Goal: Task Accomplishment & Management: Manage account settings

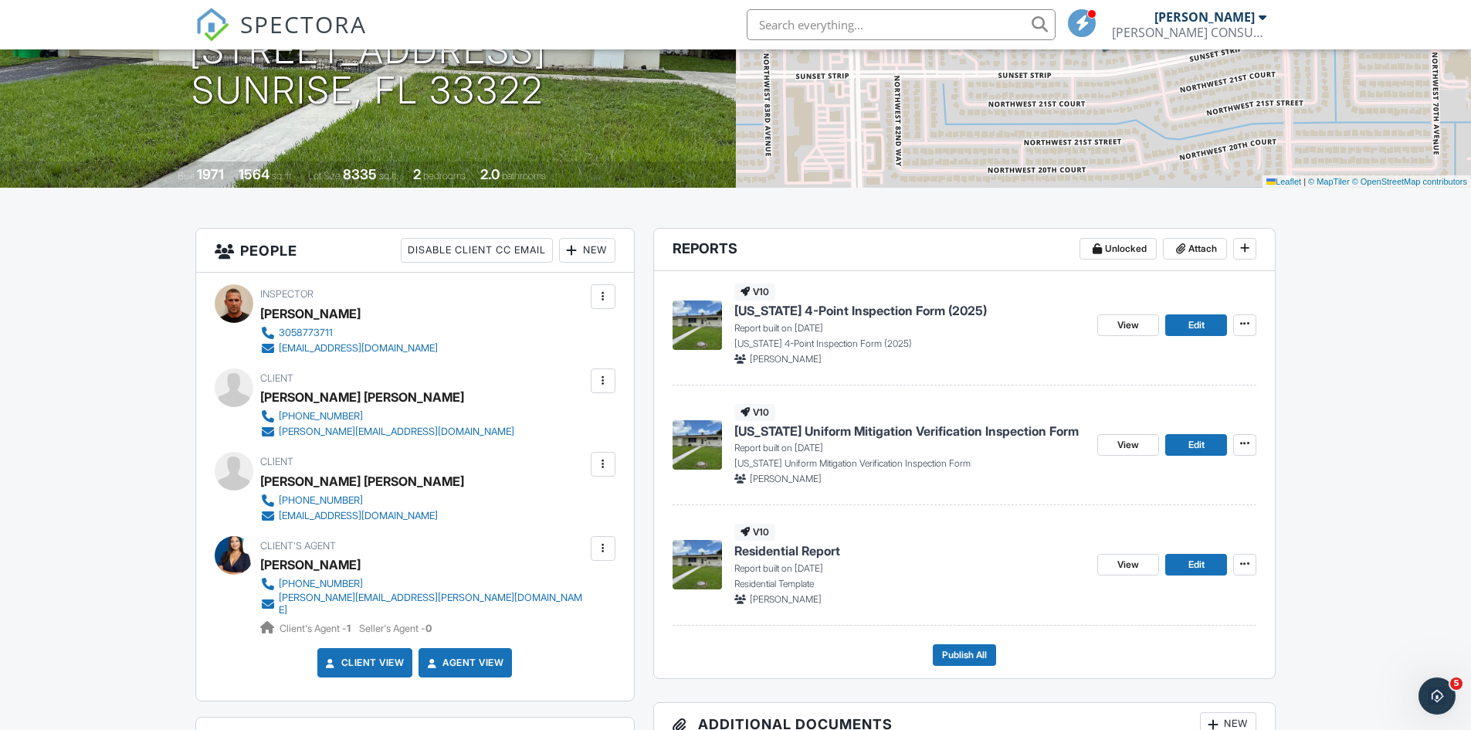
scroll to position [232, 0]
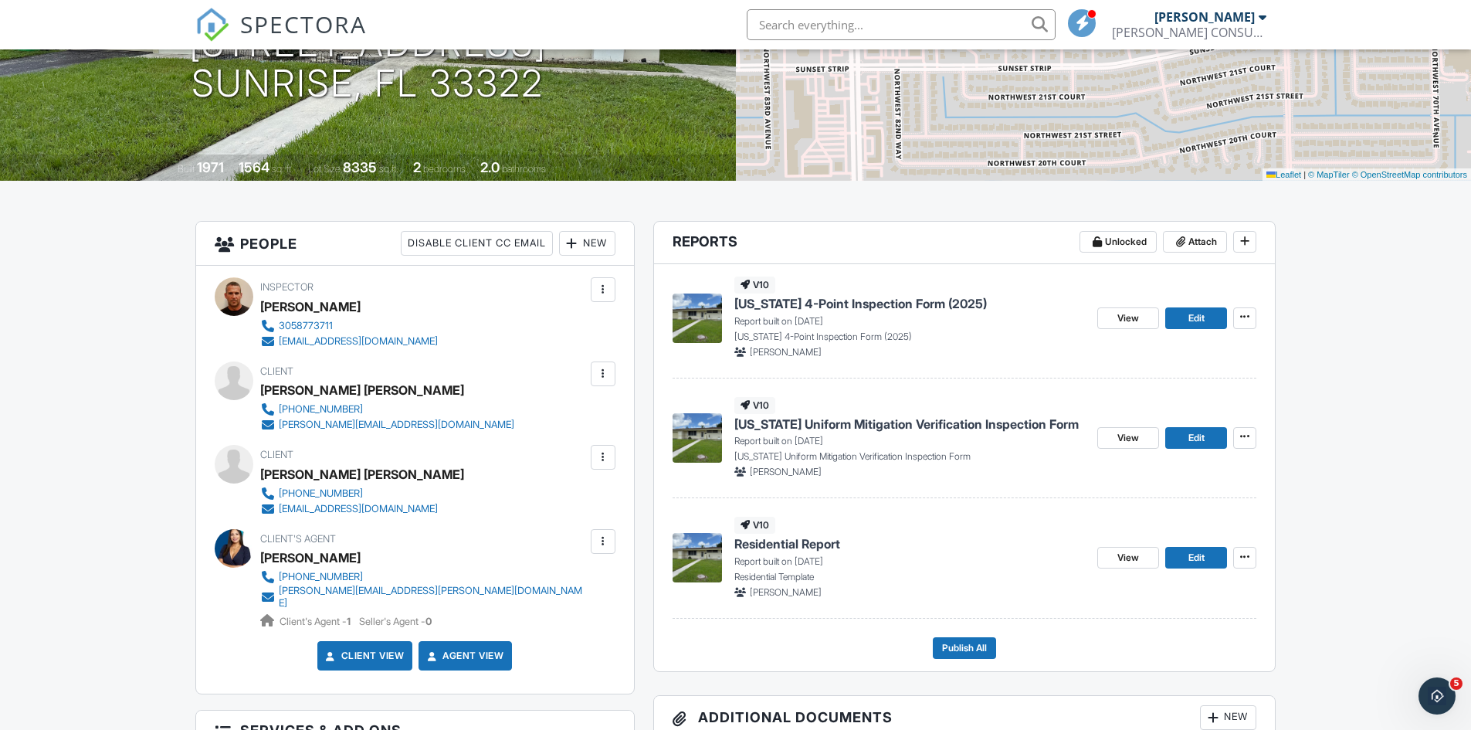
click at [569, 253] on div "New" at bounding box center [587, 243] width 56 height 25
click at [616, 331] on li "Add Another Person" at bounding box center [643, 329] width 152 height 39
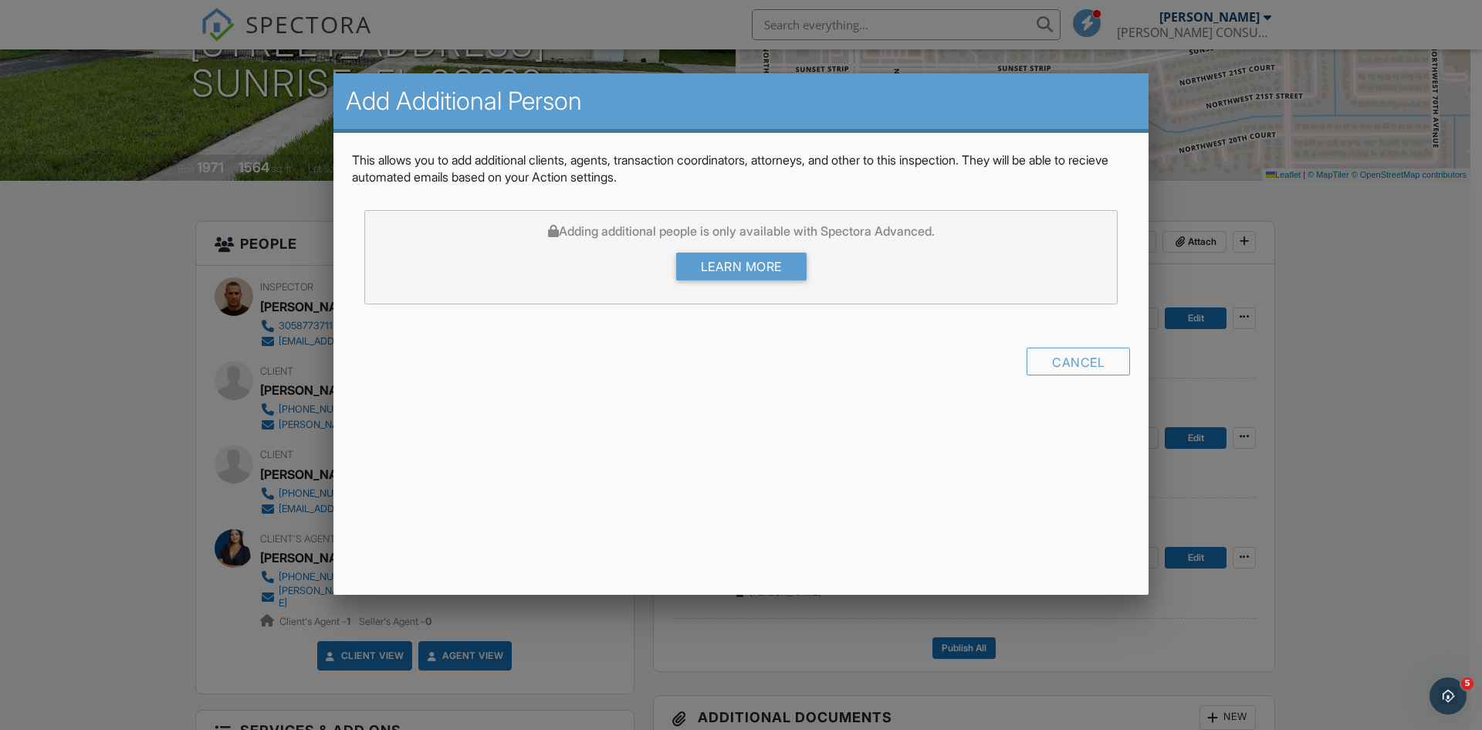
click at [1070, 362] on div "Cancel" at bounding box center [1078, 361] width 103 height 28
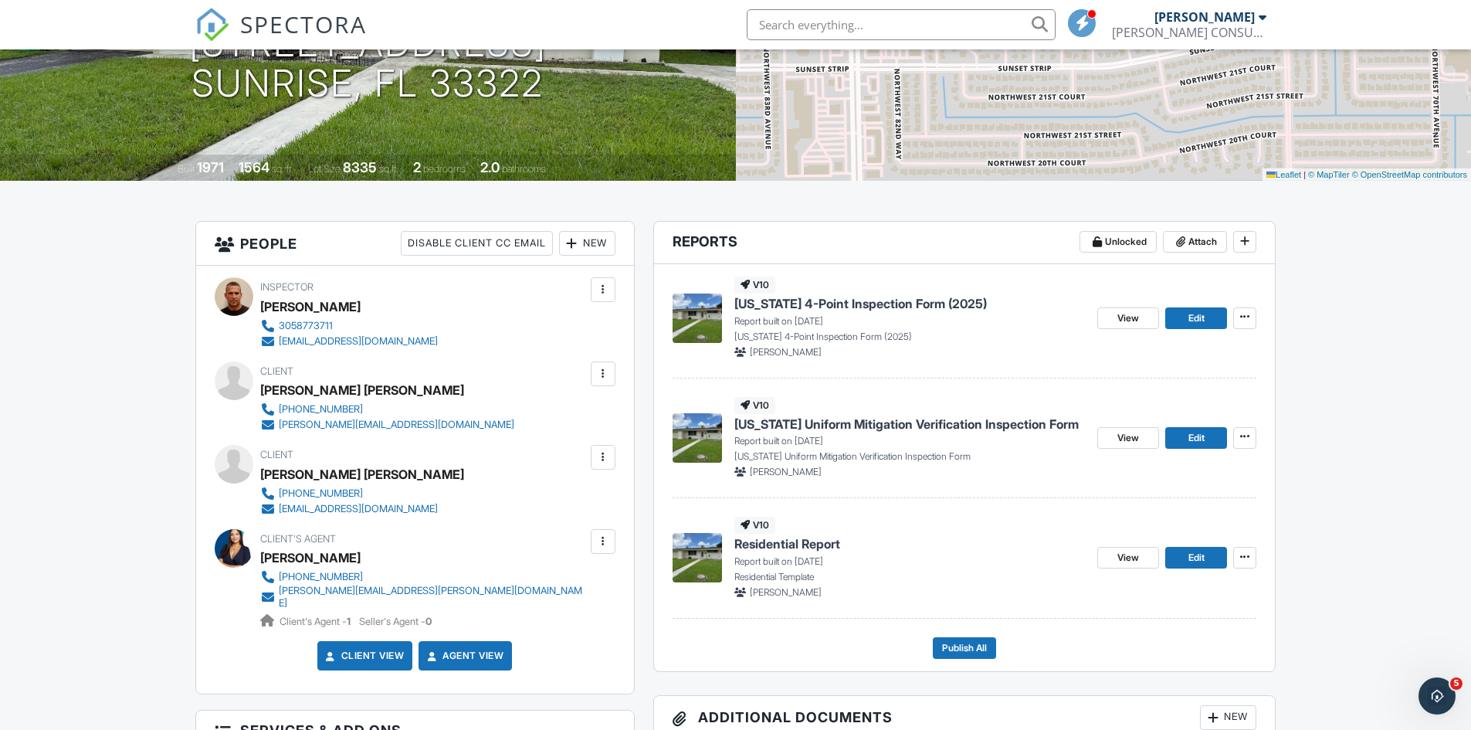
click at [602, 249] on div "New" at bounding box center [587, 243] width 56 height 25
click at [611, 331] on li "Add Another Person" at bounding box center [643, 329] width 152 height 39
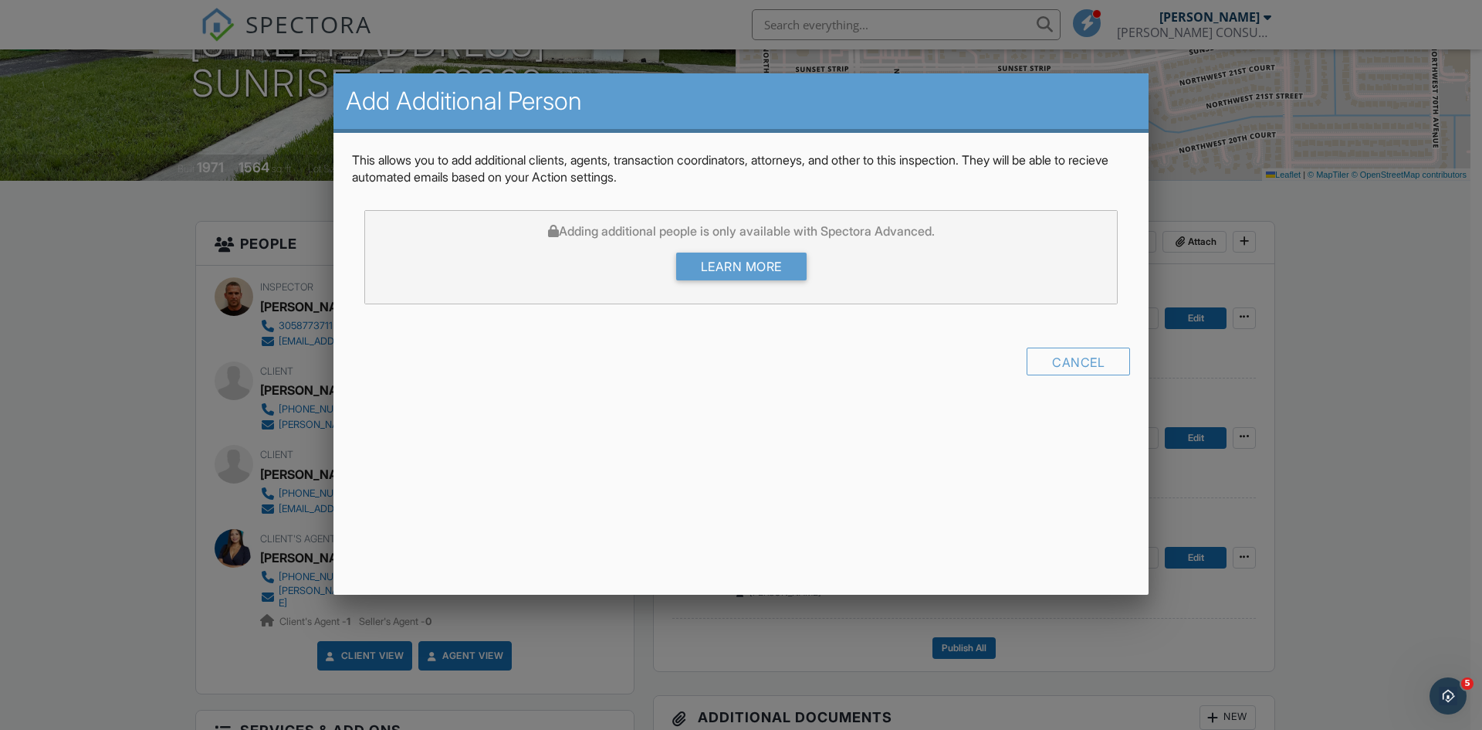
click at [1051, 360] on div "Cancel" at bounding box center [1078, 361] width 103 height 28
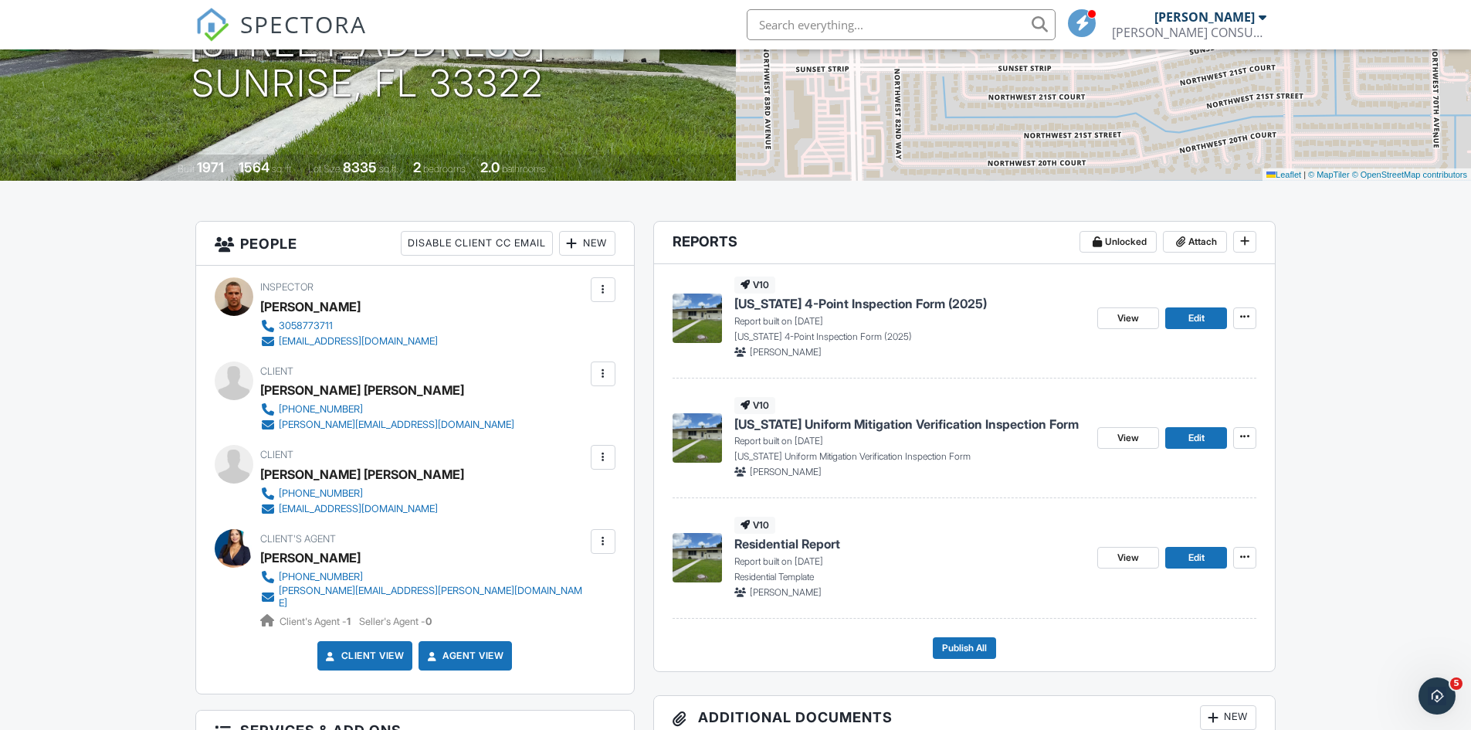
click at [601, 247] on div "New" at bounding box center [587, 243] width 56 height 25
click at [607, 296] on li "Listing Agent" at bounding box center [643, 290] width 152 height 39
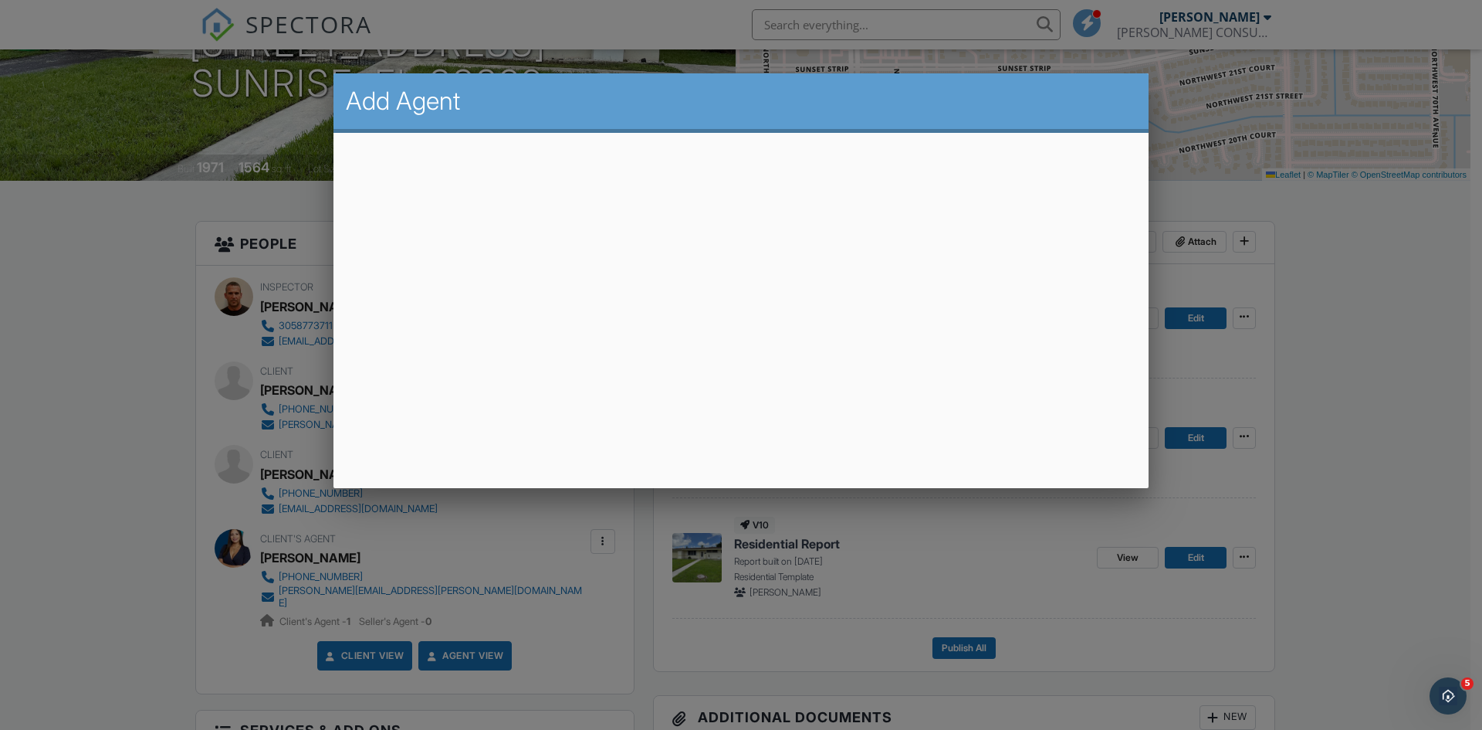
click at [1031, 527] on div at bounding box center [741, 379] width 1482 height 912
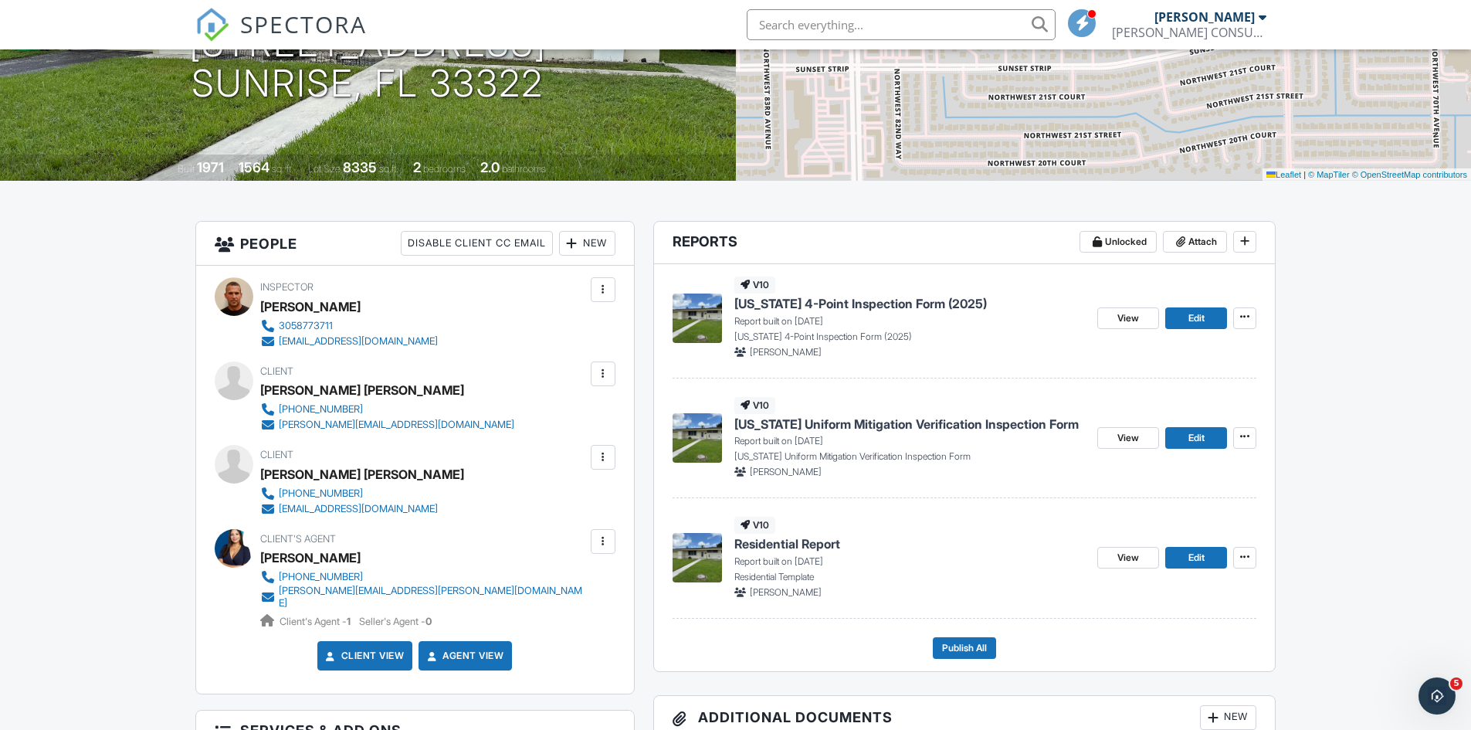
click at [588, 249] on div "New" at bounding box center [587, 243] width 56 height 25
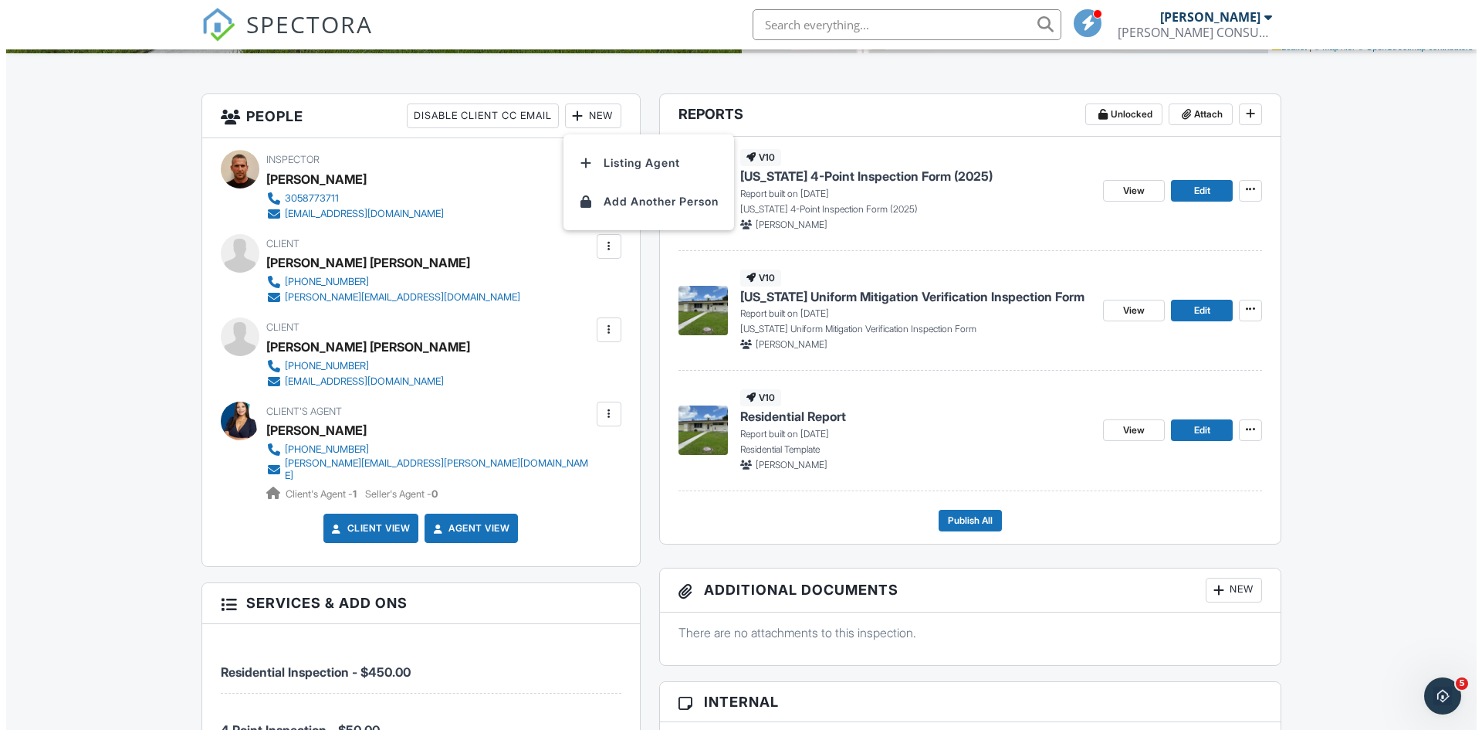
scroll to position [386, 0]
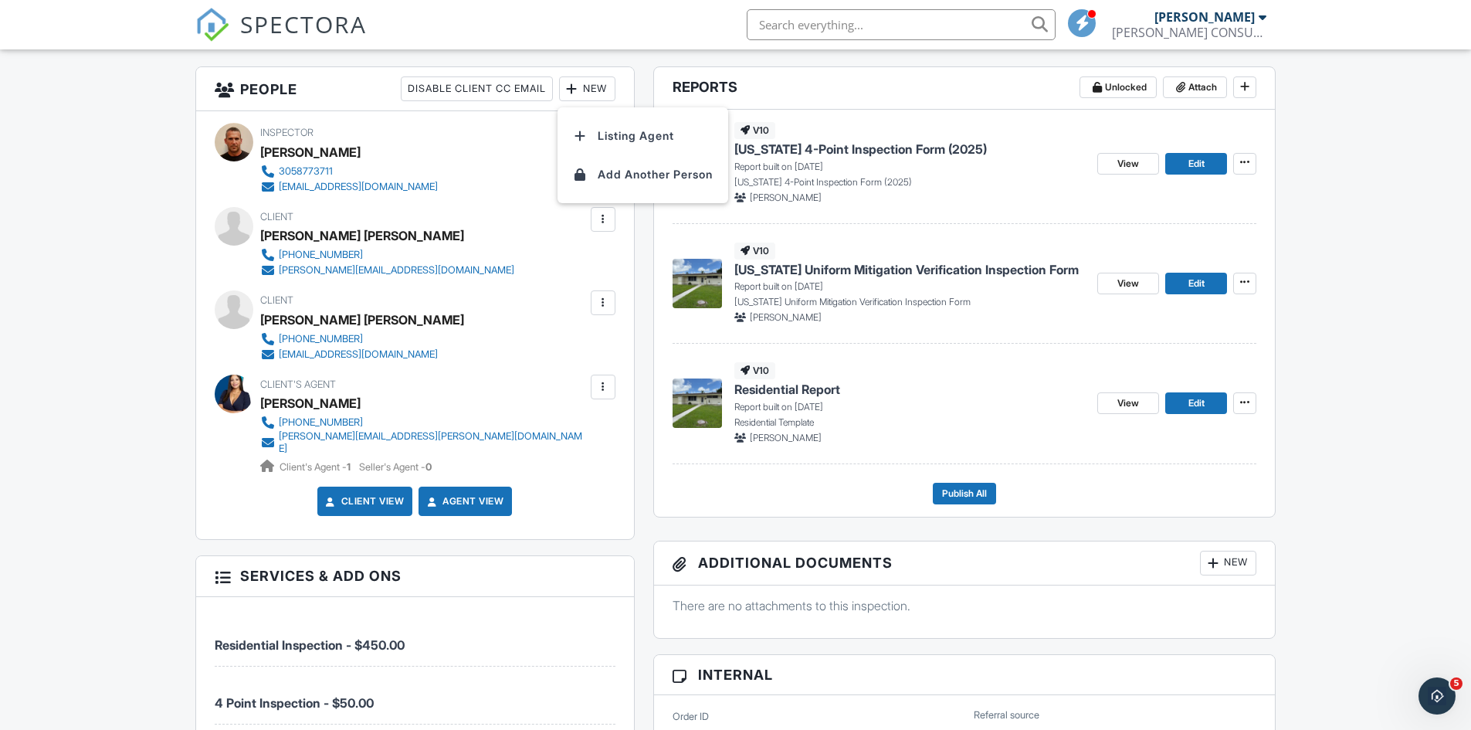
click at [621, 139] on li "Listing Agent" at bounding box center [643, 136] width 152 height 39
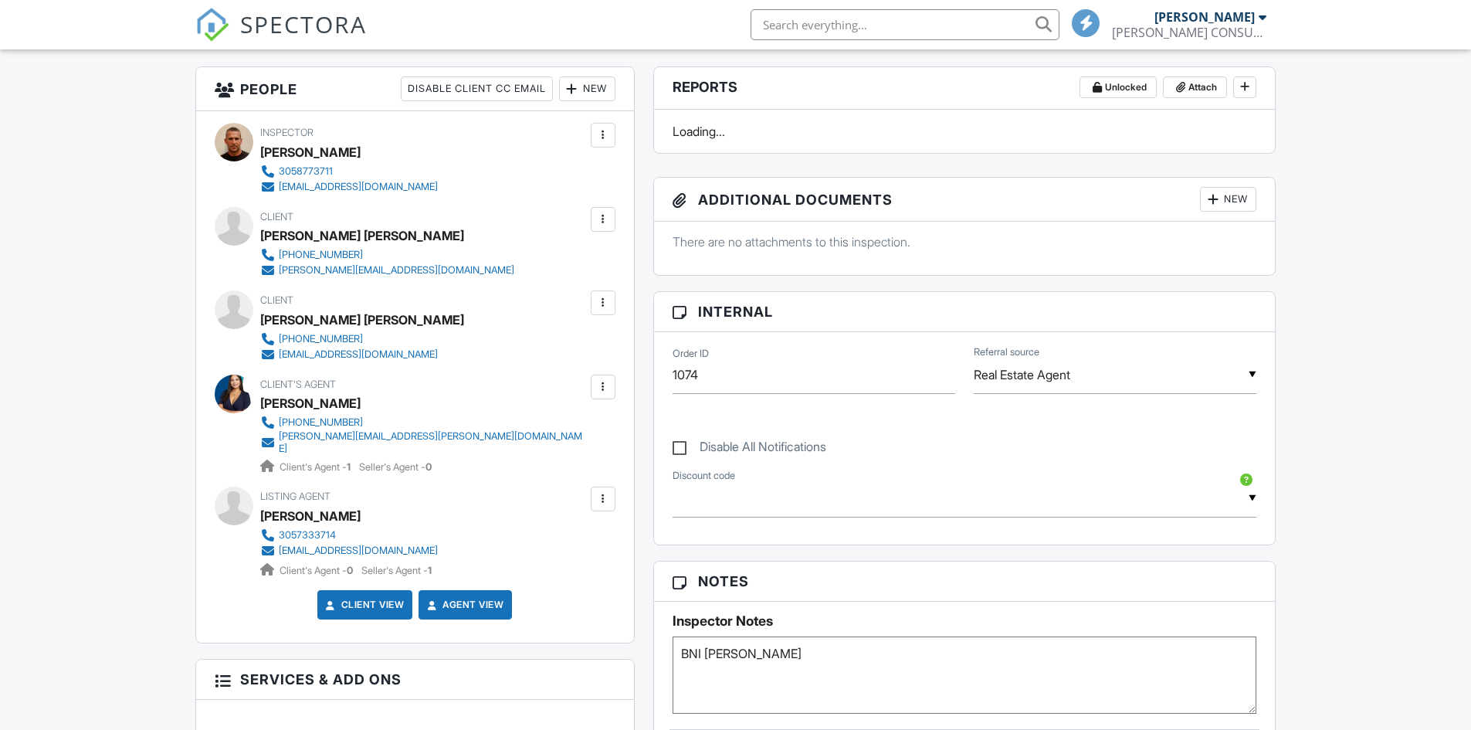
click at [611, 493] on div at bounding box center [603, 498] width 25 height 25
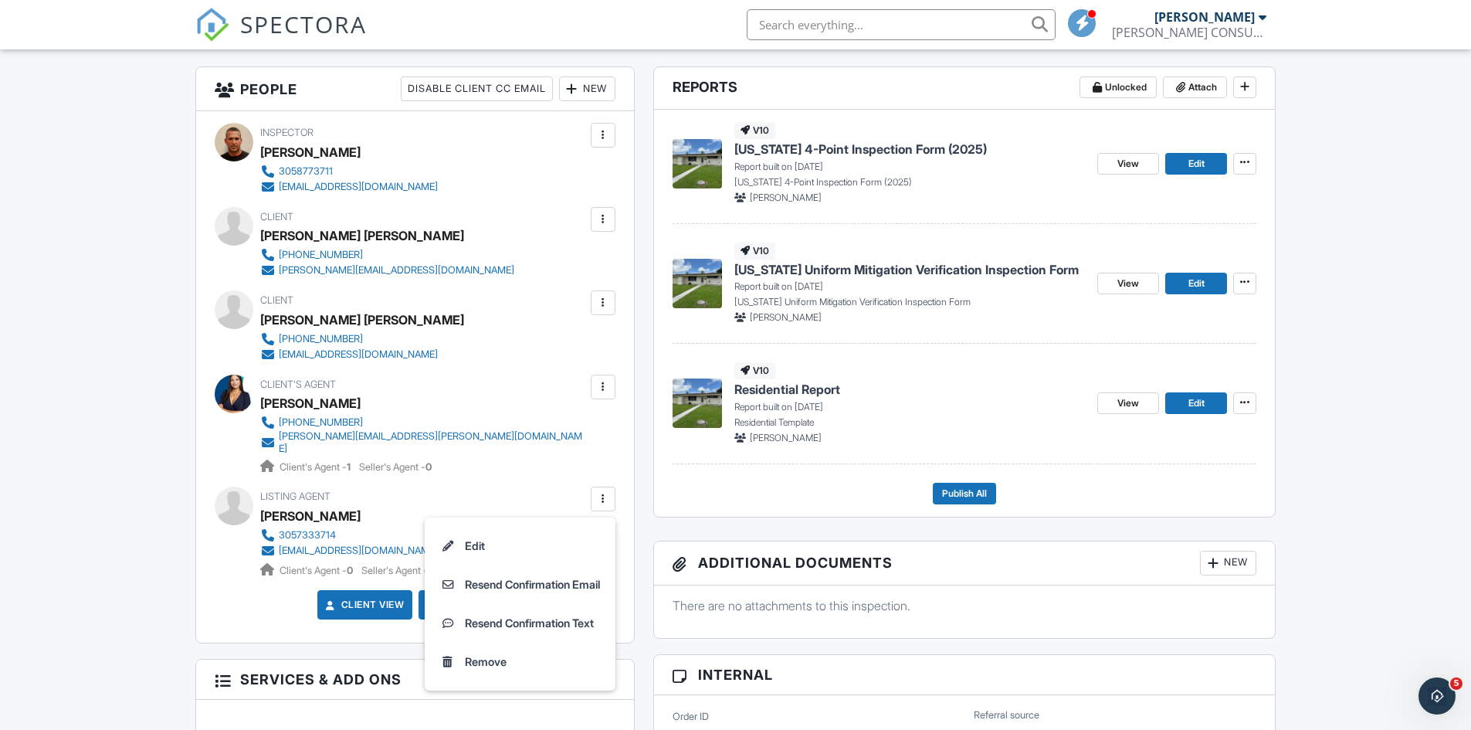
click at [479, 533] on li "Edit" at bounding box center [520, 545] width 172 height 39
click at [598, 86] on div "New" at bounding box center [587, 88] width 56 height 25
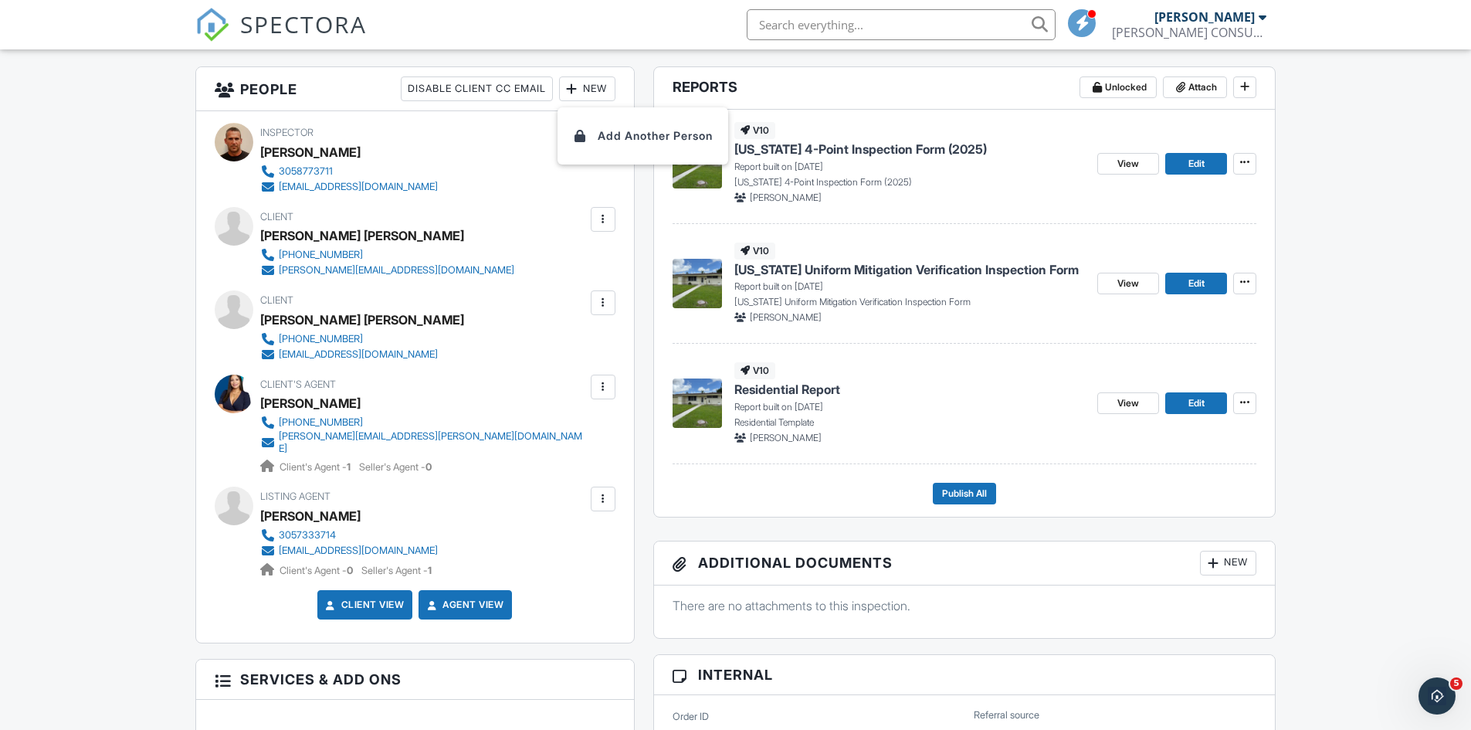
click at [603, 132] on li "Add Another Person" at bounding box center [643, 136] width 152 height 39
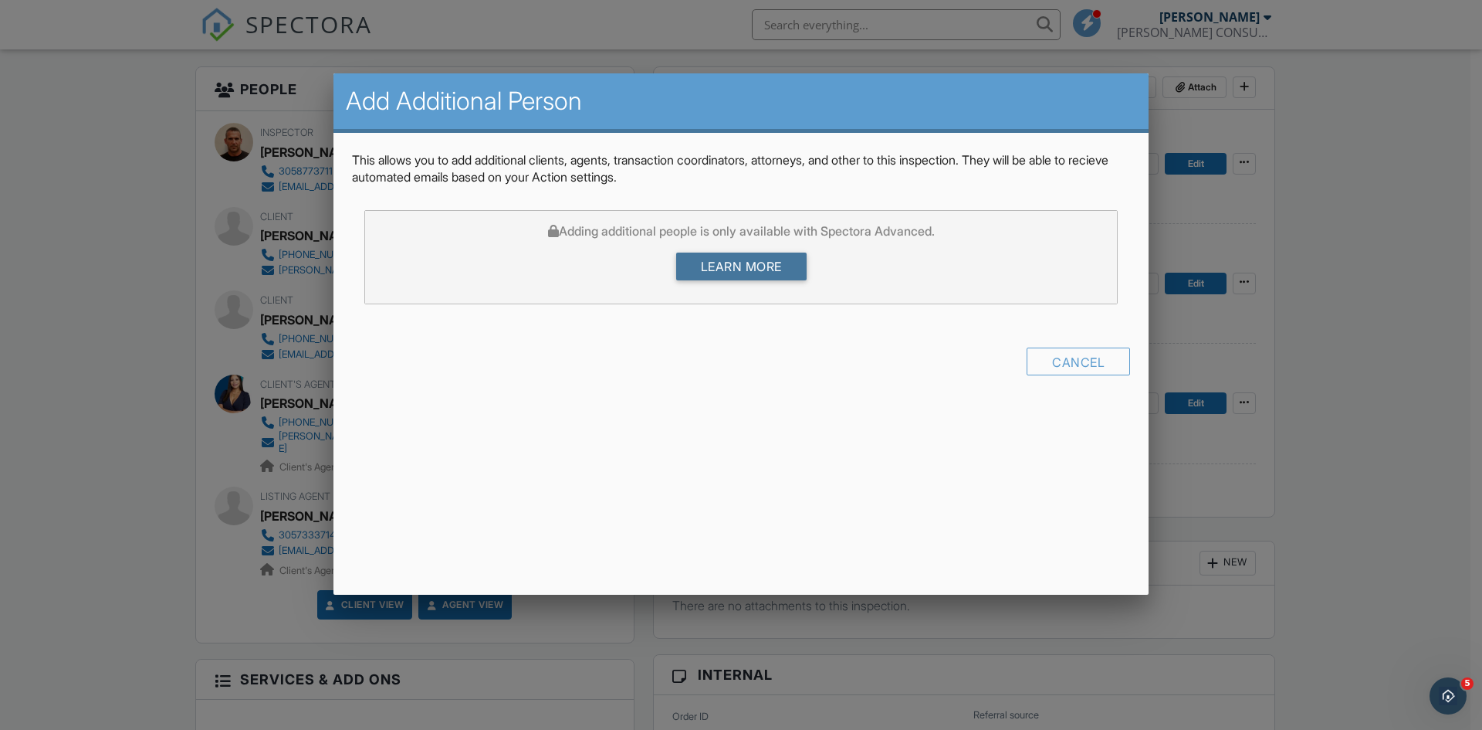
click at [716, 275] on link "Learn more" at bounding box center [741, 266] width 130 height 28
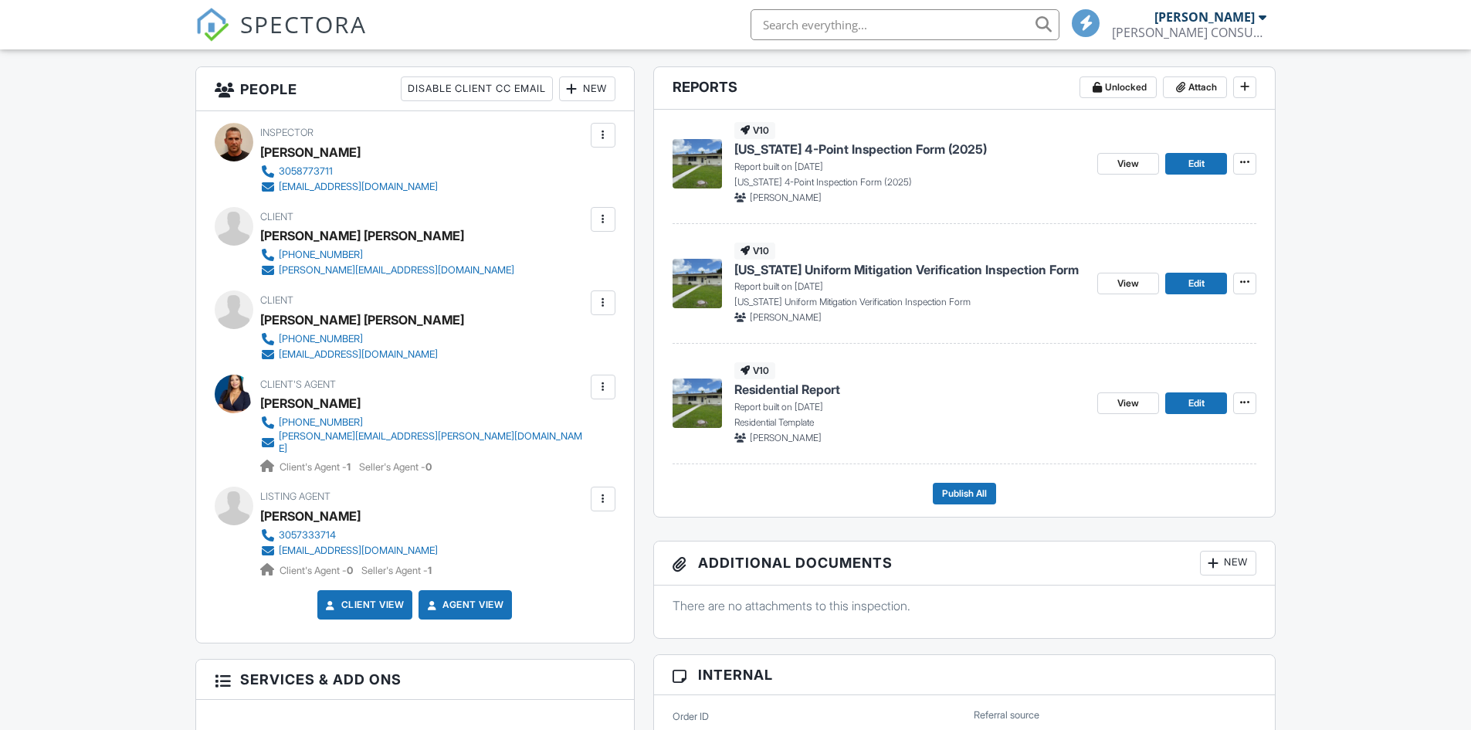
scroll to position [386, 0]
click at [606, 491] on div at bounding box center [602, 498] width 15 height 15
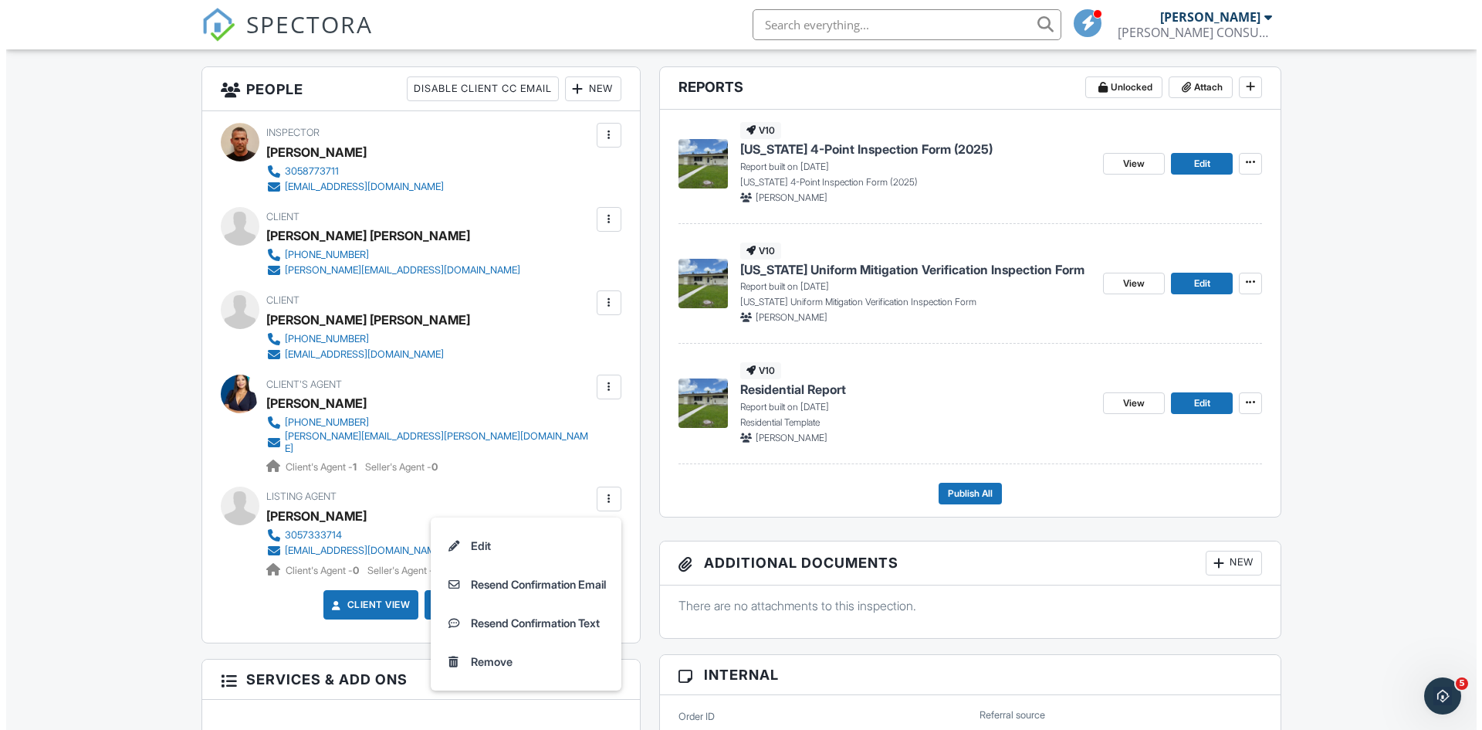
scroll to position [0, 0]
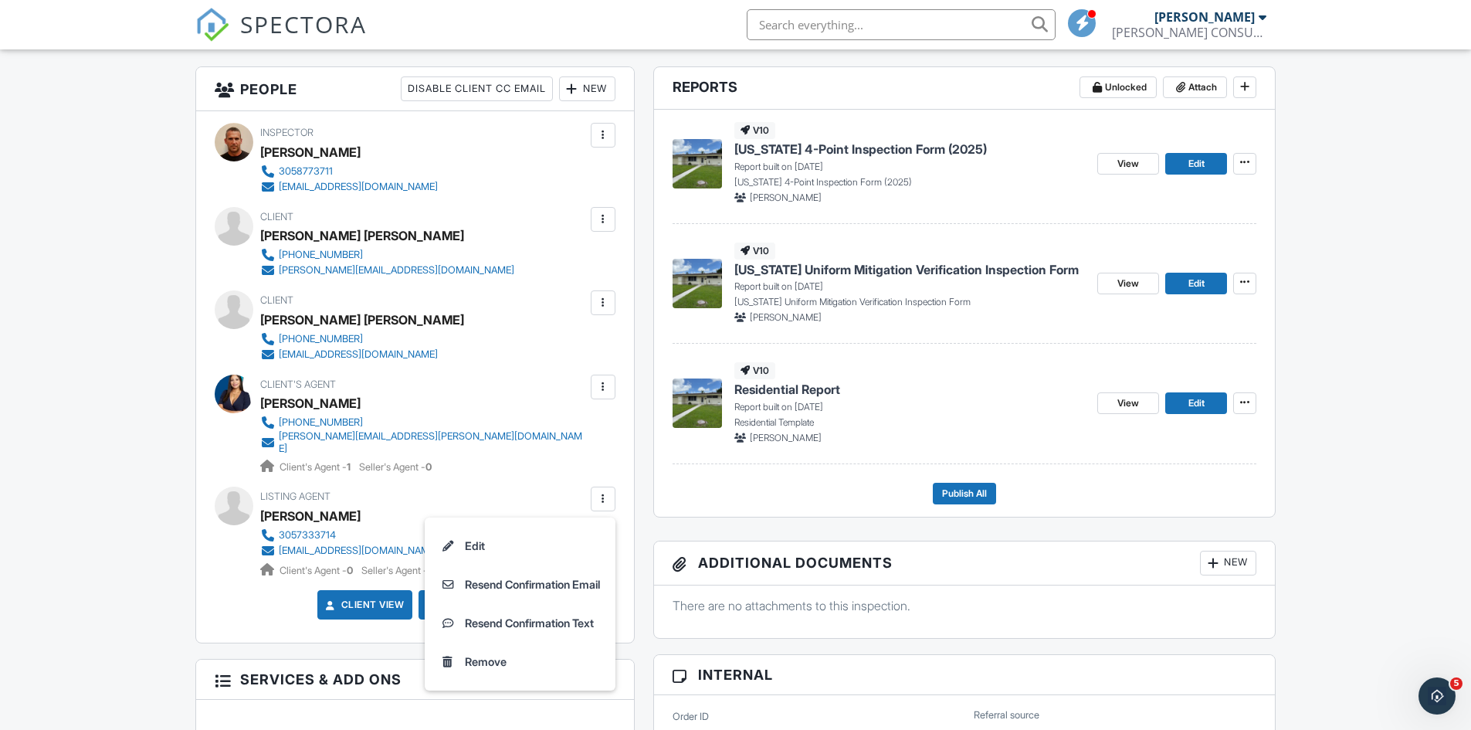
click at [467, 651] on li "Remove" at bounding box center [520, 661] width 172 height 39
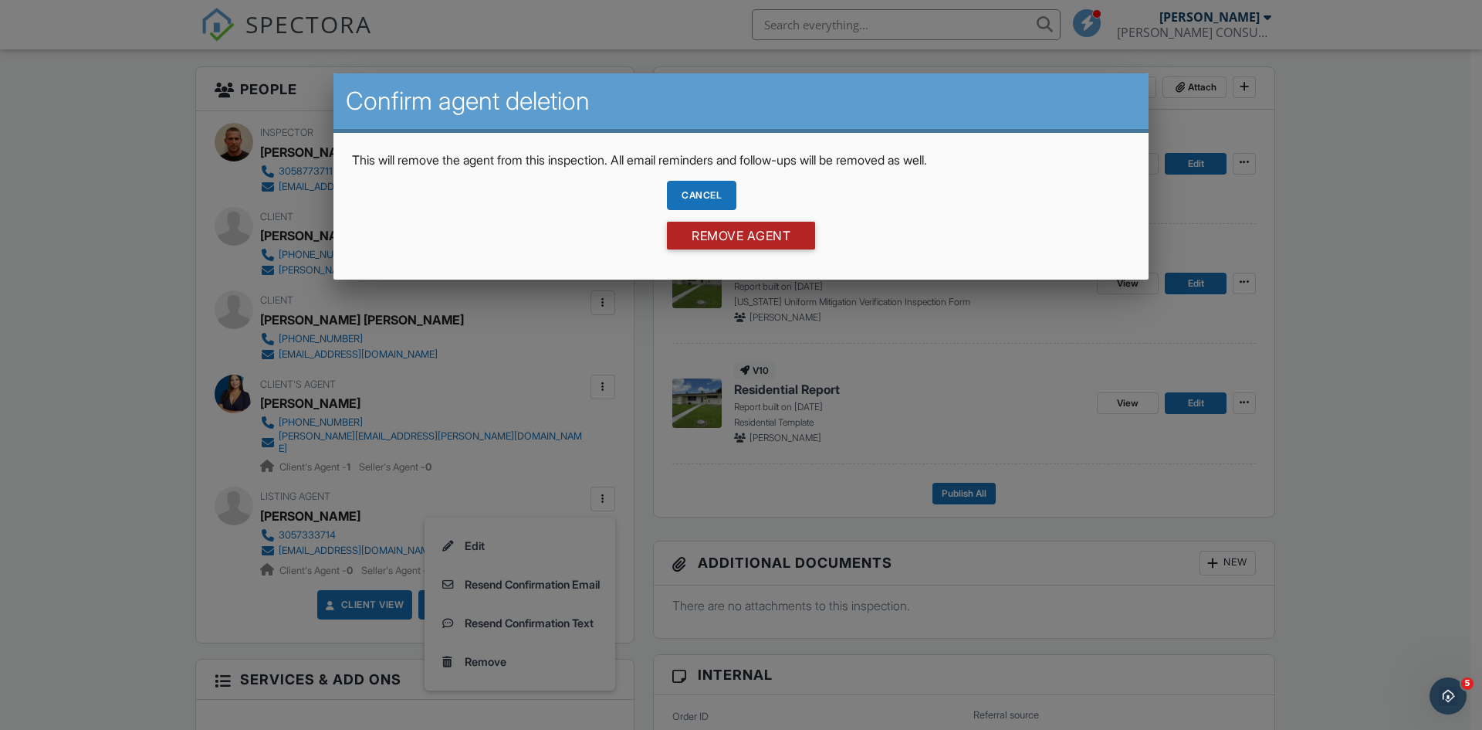
click at [756, 238] on input "Remove Agent" at bounding box center [741, 236] width 148 height 28
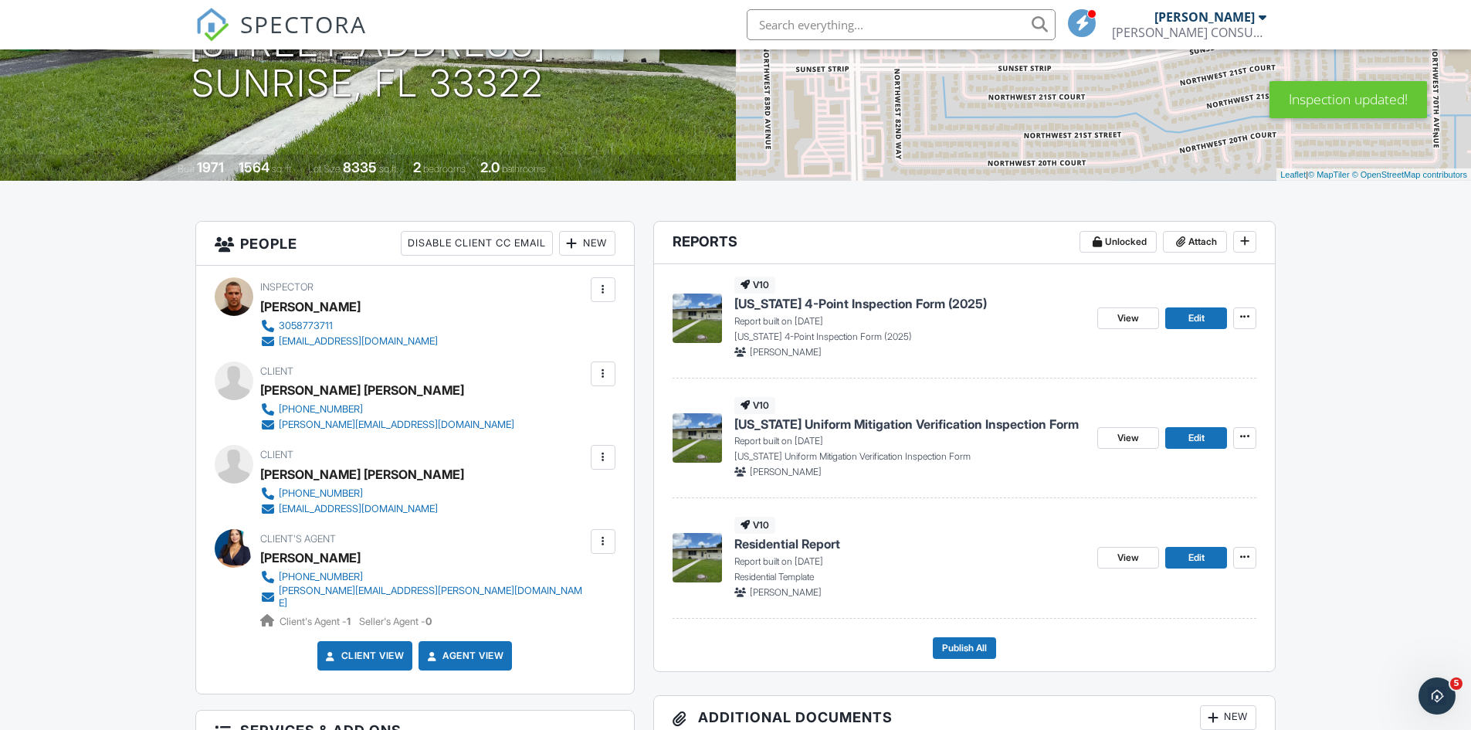
click at [597, 550] on div at bounding box center [603, 541] width 25 height 25
click at [450, 590] on li "Edit" at bounding box center [520, 588] width 172 height 39
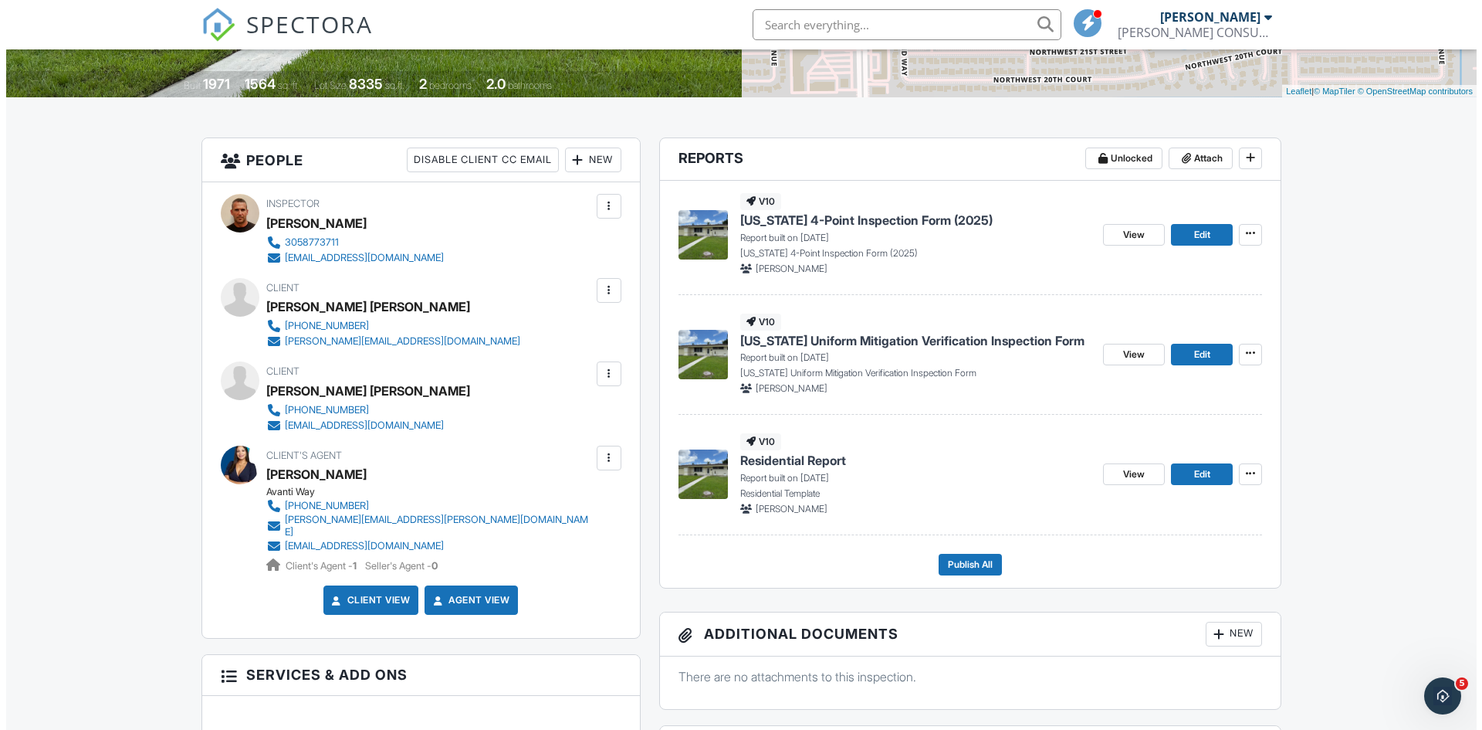
scroll to position [309, 0]
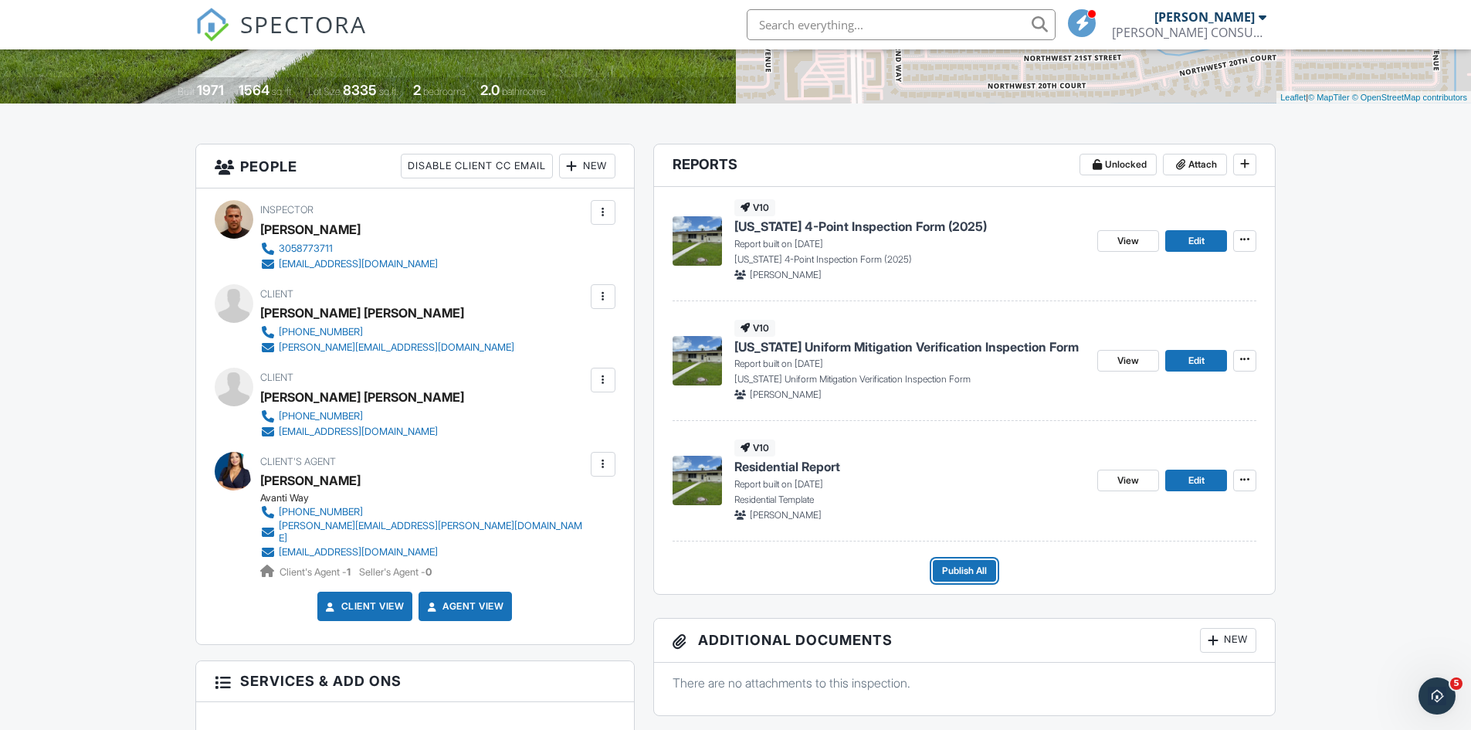
click at [975, 571] on span "Publish All" at bounding box center [964, 570] width 45 height 15
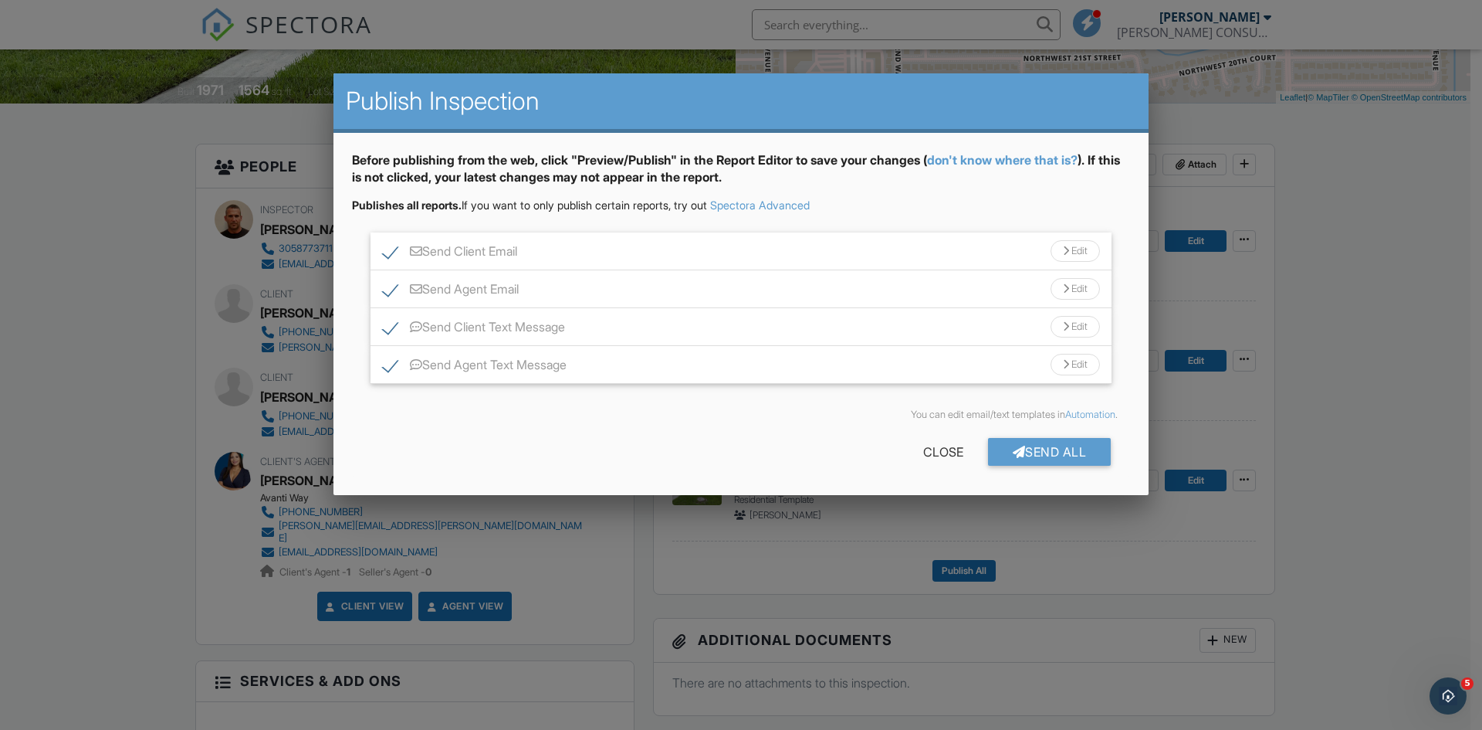
click at [1078, 295] on div "Edit" at bounding box center [1075, 289] width 49 height 22
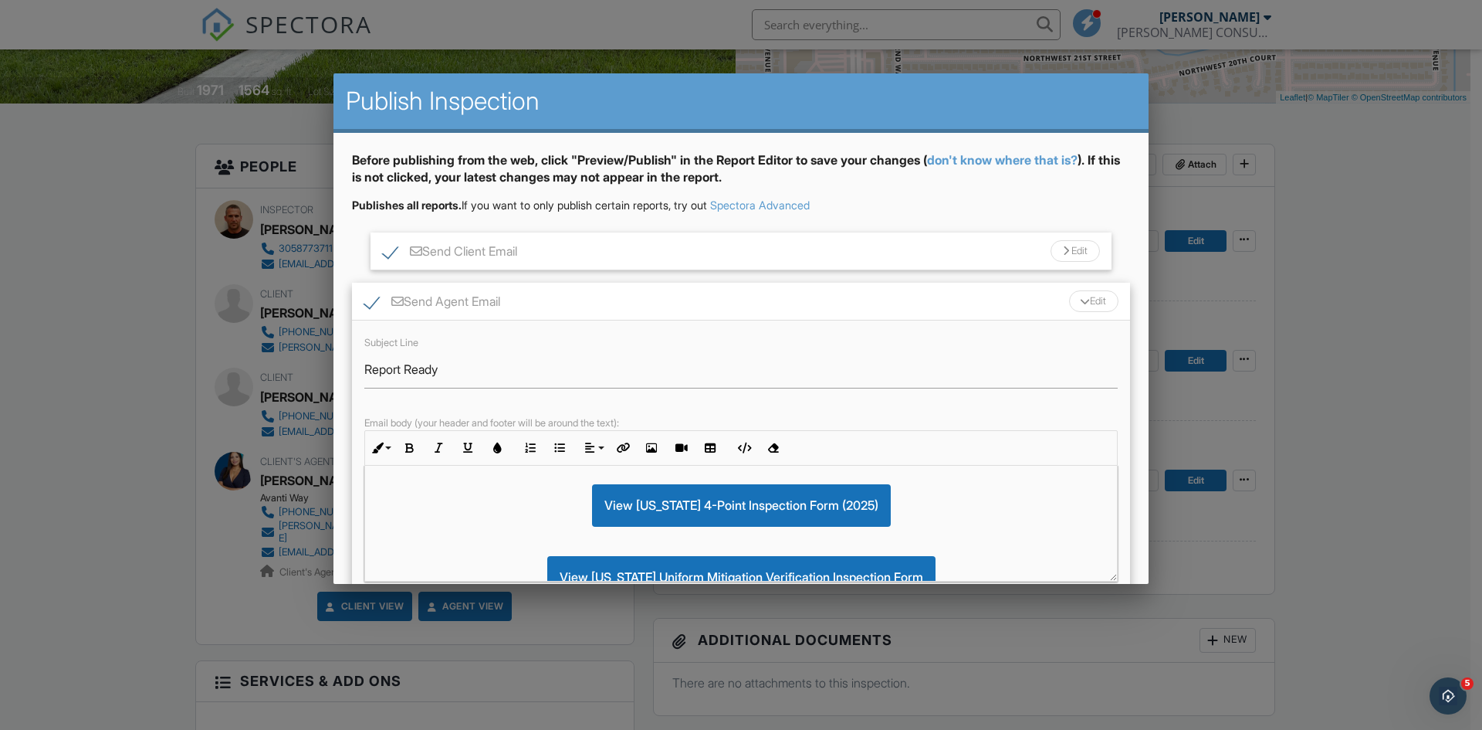
scroll to position [0, 0]
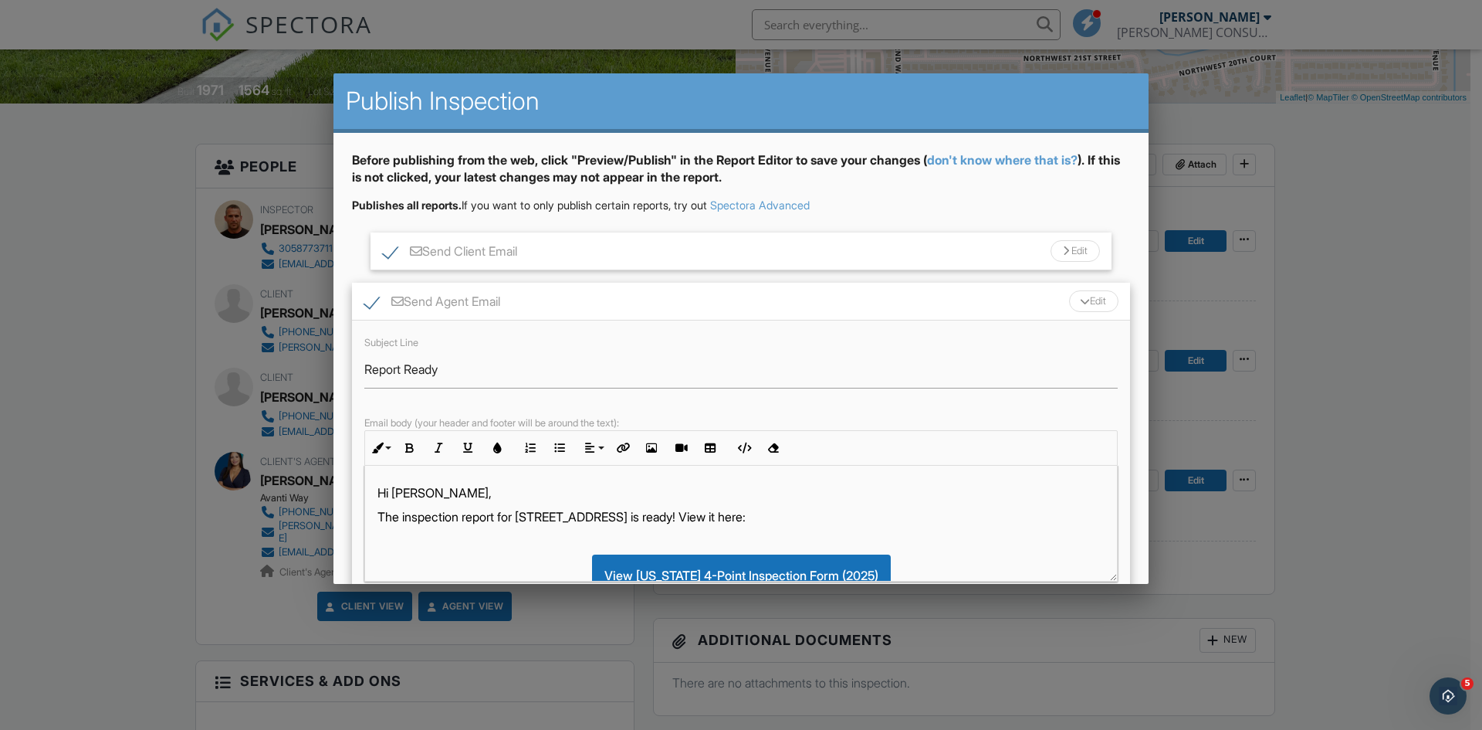
click at [1094, 302] on div "Edit" at bounding box center [1093, 301] width 49 height 22
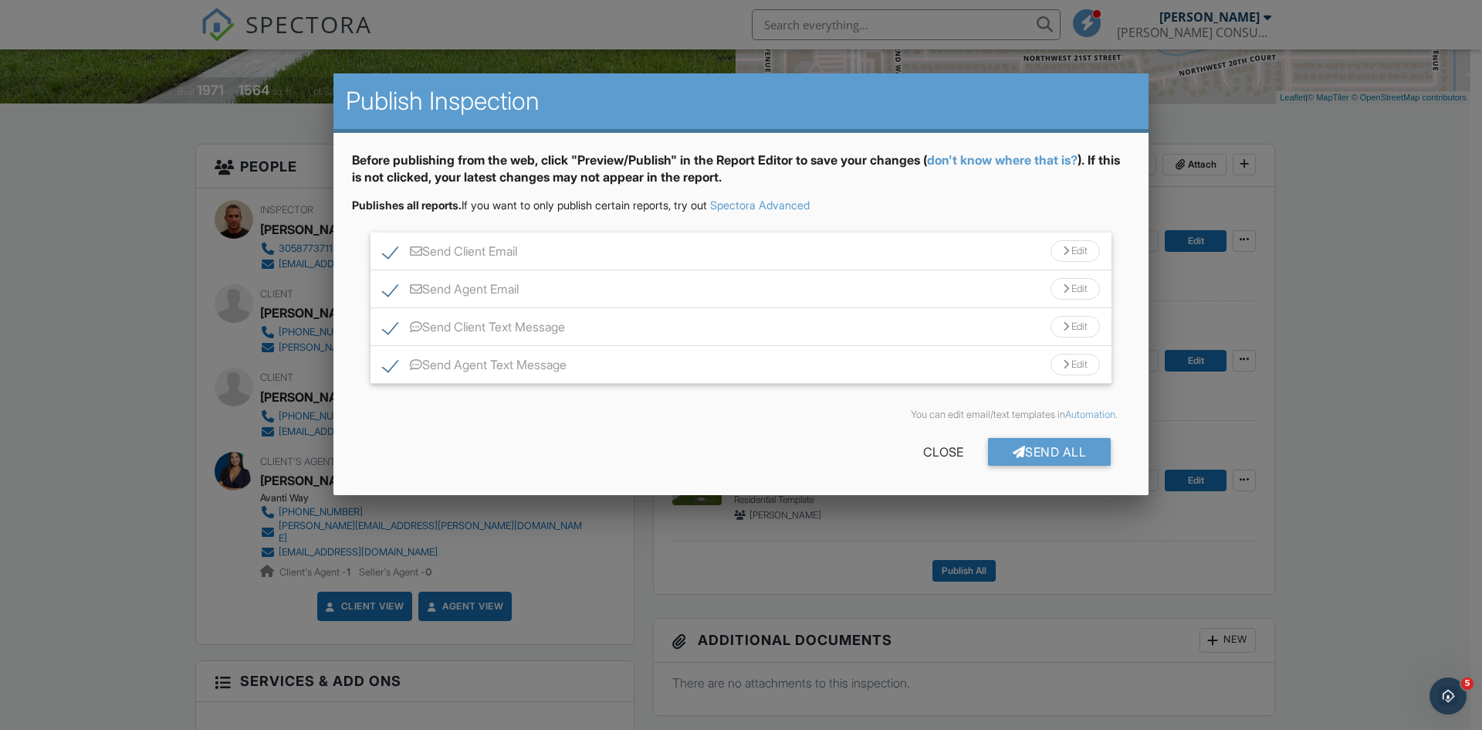
click at [1048, 446] on div "Send All" at bounding box center [1050, 452] width 124 height 28
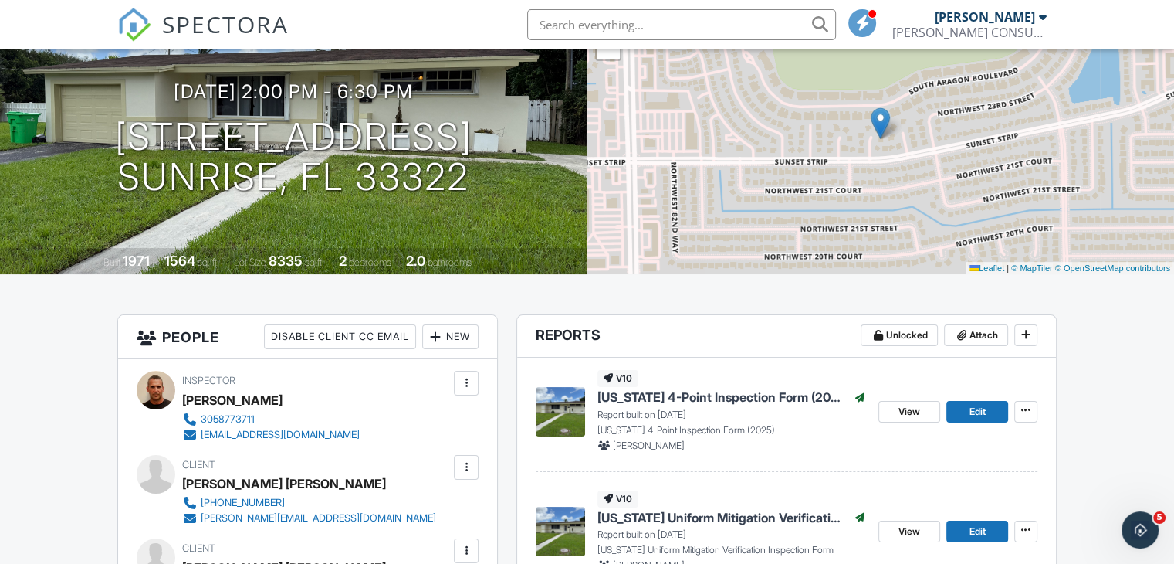
scroll to position [411, 0]
